Goal: Contribute content: Add original content to the website for others to see

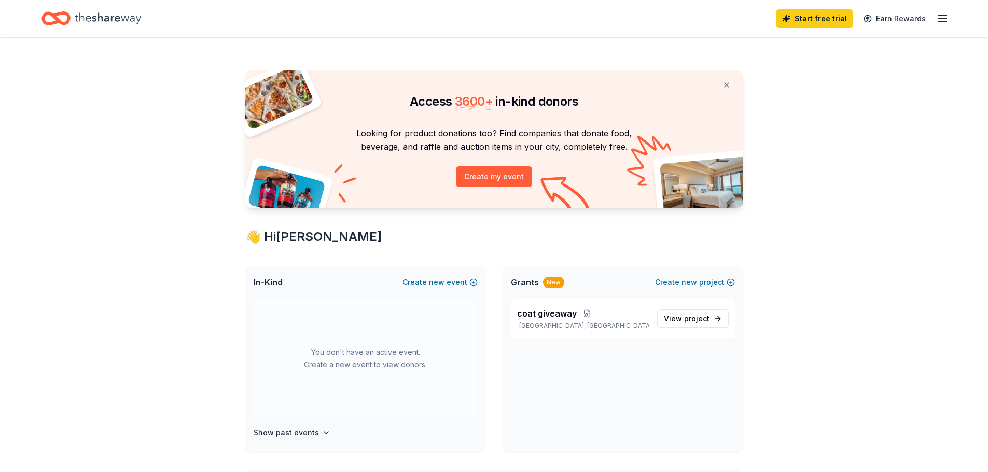
click at [553, 283] on div "New" at bounding box center [553, 282] width 21 height 11
click at [273, 283] on span "In-Kind" at bounding box center [268, 282] width 29 height 12
click at [687, 282] on span "new" at bounding box center [689, 282] width 16 height 12
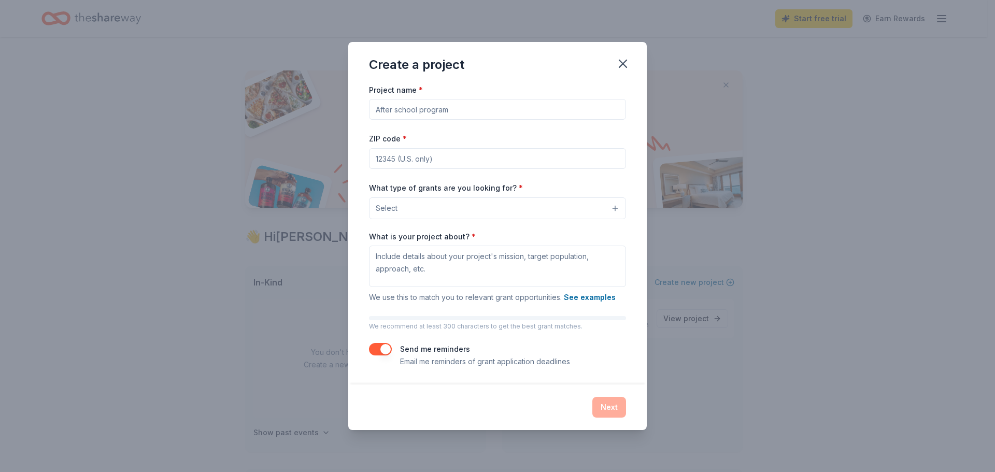
click at [385, 348] on button "button" at bounding box center [380, 349] width 23 height 12
click at [387, 347] on button "button" at bounding box center [380, 349] width 23 height 12
click at [422, 107] on input "Project name *" at bounding box center [497, 109] width 257 height 21
type input "A"
type input "K"
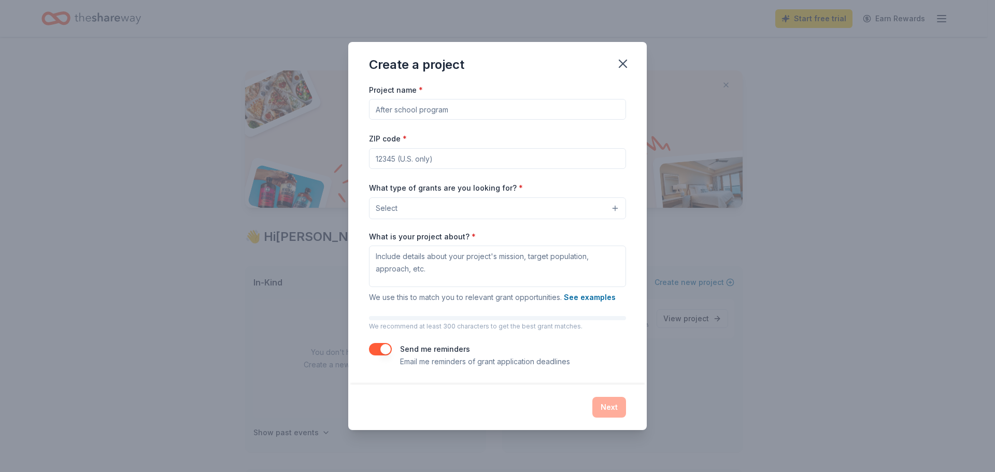
click at [422, 202] on button "Select" at bounding box center [497, 209] width 257 height 22
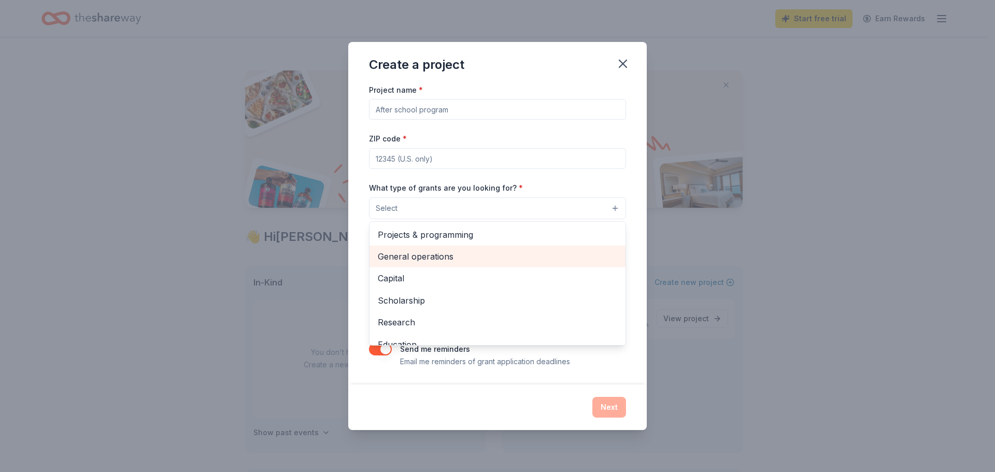
click at [462, 263] on span "General operations" at bounding box center [498, 256] width 240 height 13
click at [387, 256] on span "Capital" at bounding box center [498, 256] width 240 height 13
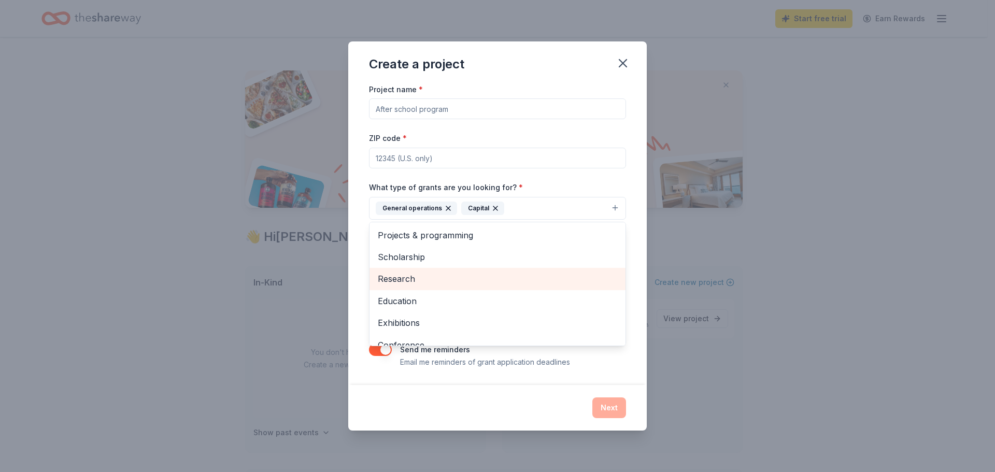
scroll to position [78, 0]
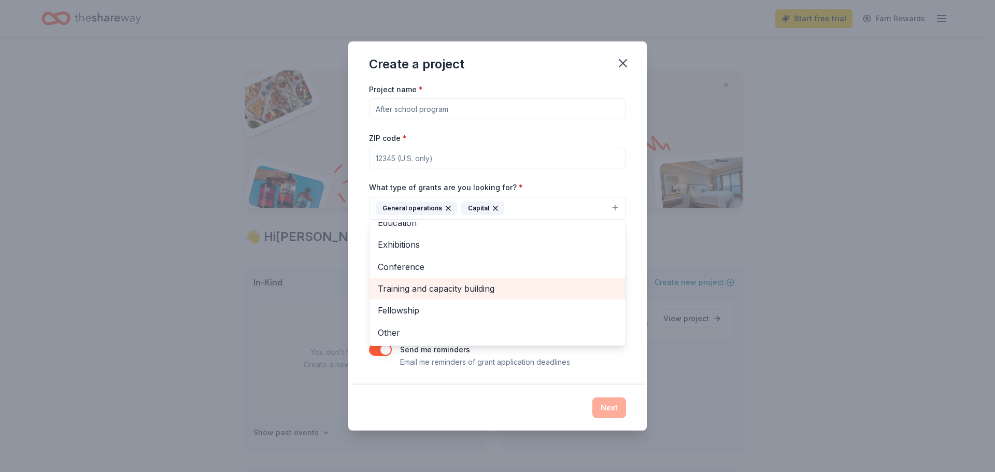
click at [515, 293] on span "Training and capacity building" at bounding box center [498, 288] width 240 height 13
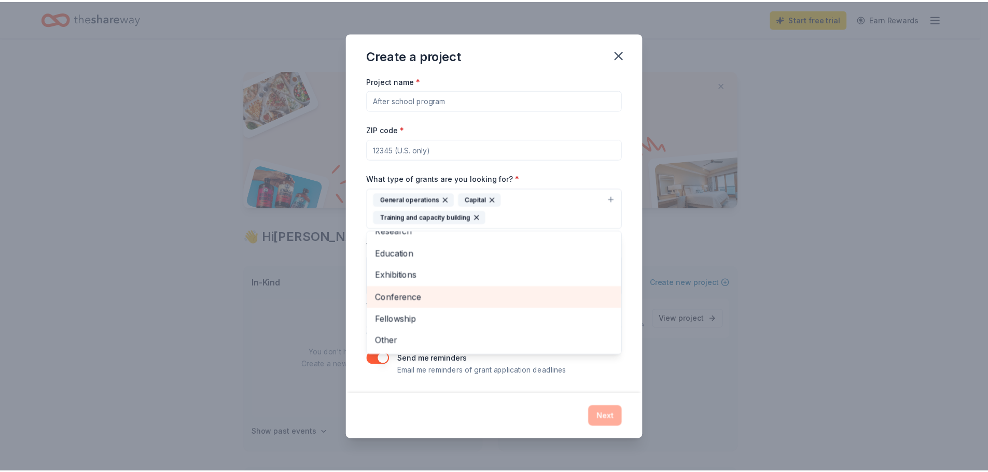
scroll to position [57, 0]
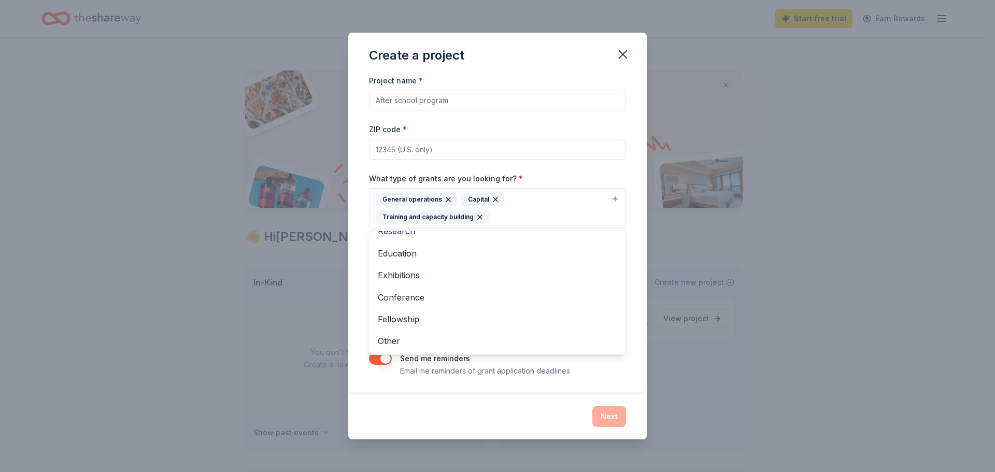
click at [426, 103] on div "Project name * ZIP code * What type of grants are you looking for? * General op…" at bounding box center [497, 225] width 257 height 303
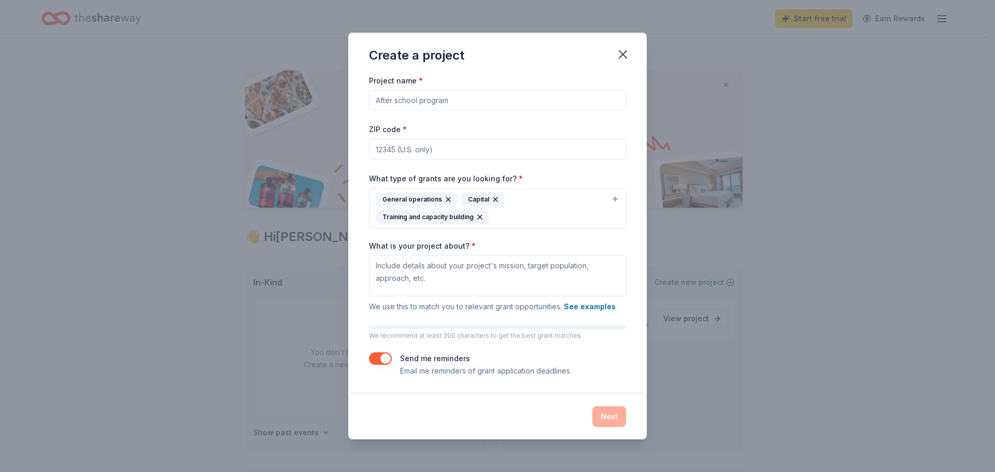
click at [425, 100] on input "Project name *" at bounding box center [497, 100] width 257 height 21
type input "Domestic Violence Training"
type input "60643"
click at [512, 280] on textarea "What is your project about? *" at bounding box center [497, 275] width 257 height 41
drag, startPoint x: 484, startPoint y: 272, endPoint x: 438, endPoint y: 287, distance: 48.2
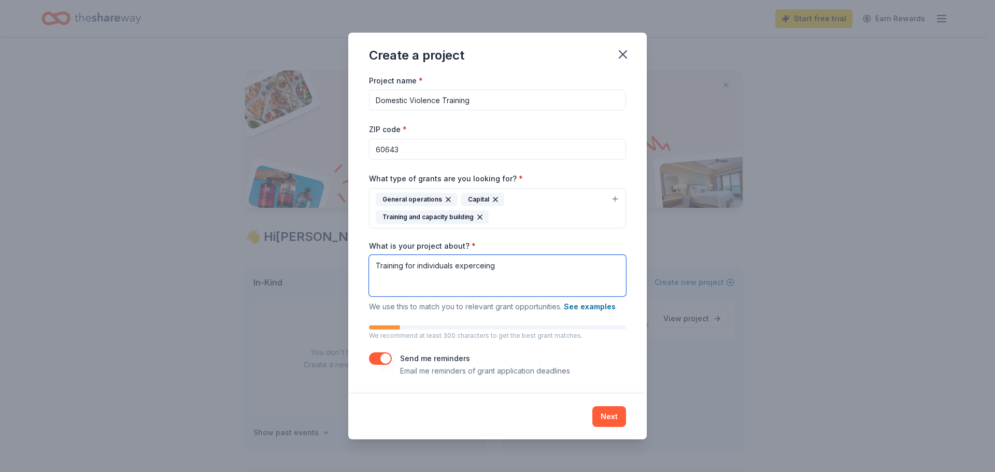
click at [438, 287] on textarea "Training for individuals experceing" at bounding box center [497, 275] width 257 height 41
click at [475, 263] on textarea "Training for individuals experceing" at bounding box center [497, 275] width 257 height 41
click at [526, 268] on textarea "Training for individuals experiencing domesic violence" at bounding box center [497, 275] width 257 height 41
type textarea "Training for individuals experiencing domestic violence"
drag, startPoint x: 602, startPoint y: 418, endPoint x: 604, endPoint y: 412, distance: 5.9
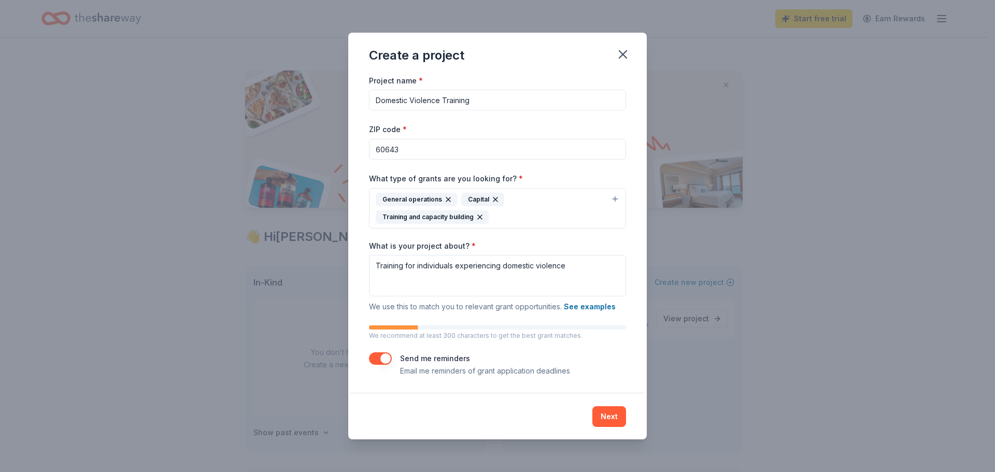
click at [602, 417] on button "Next" at bounding box center [610, 416] width 34 height 21
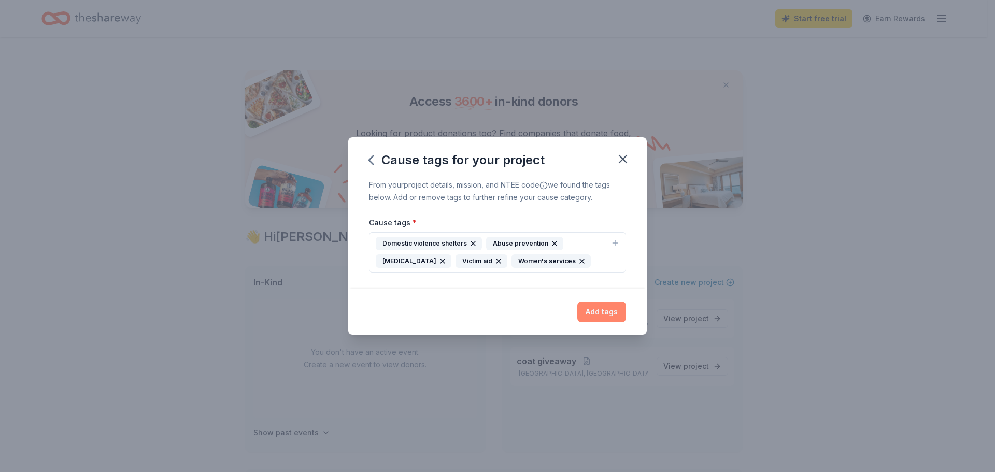
click at [607, 315] on button "Add tags" at bounding box center [602, 312] width 49 height 21
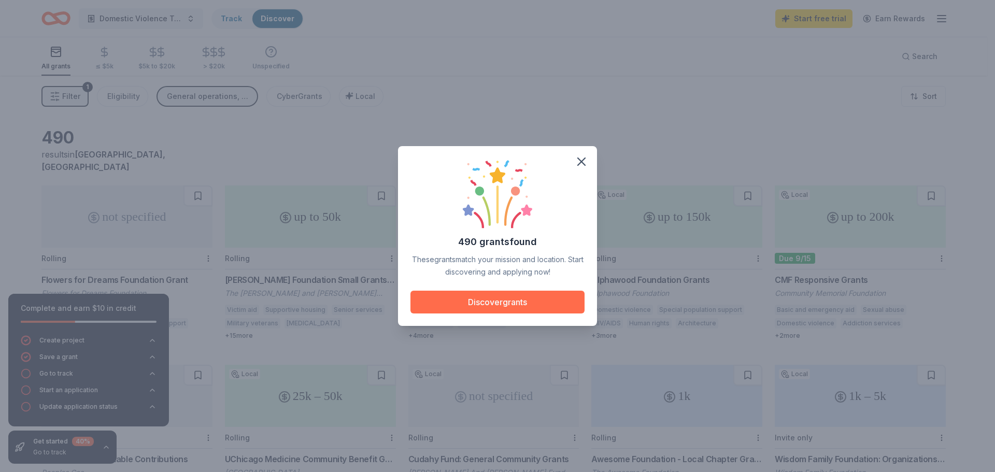
click at [541, 295] on button "Discover grants" at bounding box center [498, 302] width 174 height 23
